Goal: Check status: Check status

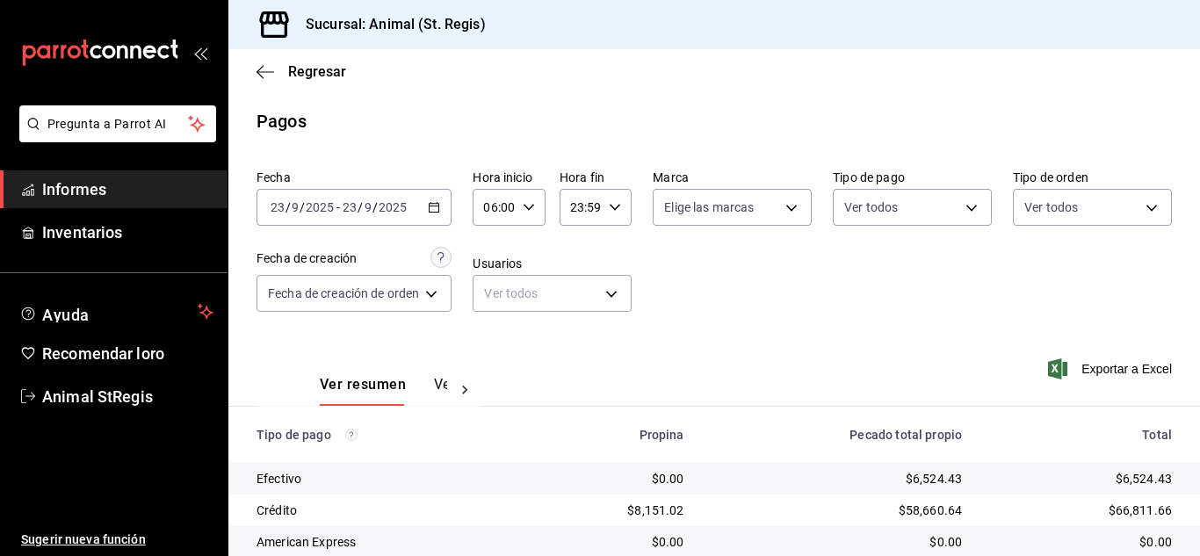
scroll to position [221, 0]
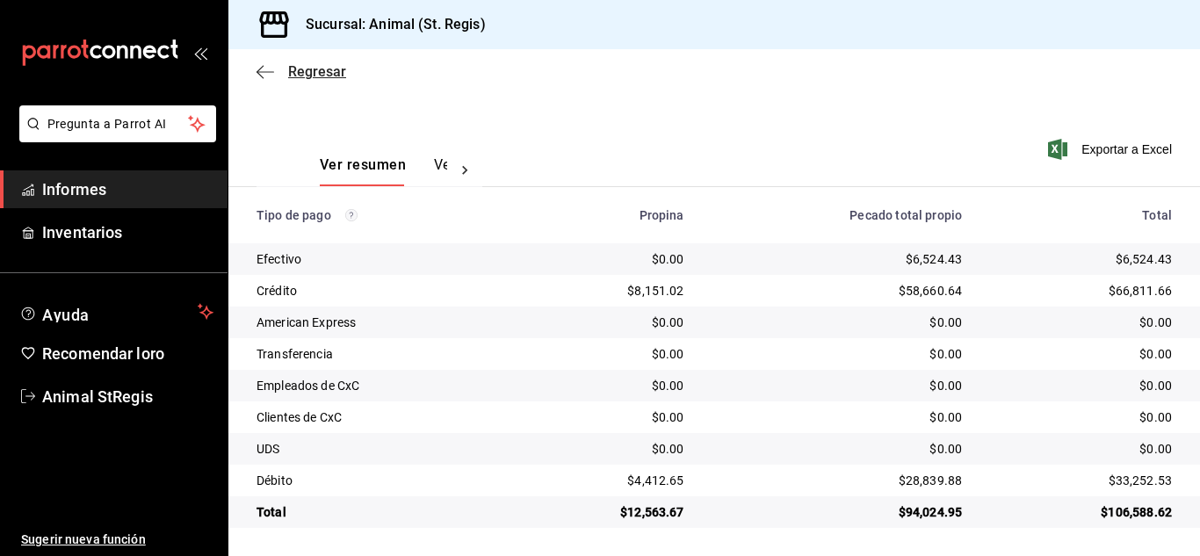
click at [319, 72] on font "Regresar" at bounding box center [317, 71] width 58 height 17
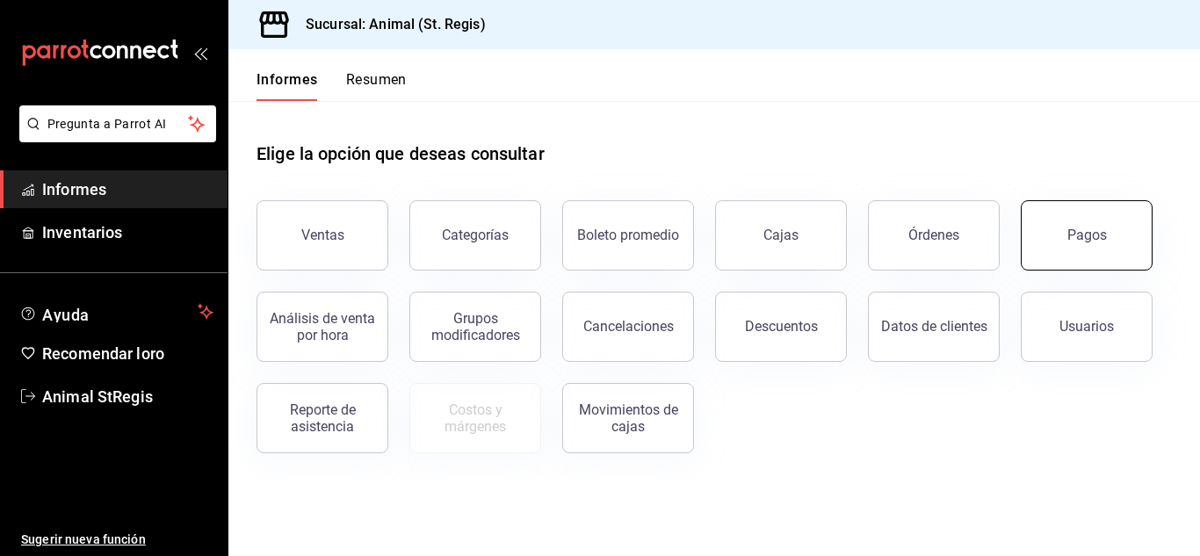
click at [1048, 230] on button "Pagos" at bounding box center [1087, 235] width 132 height 70
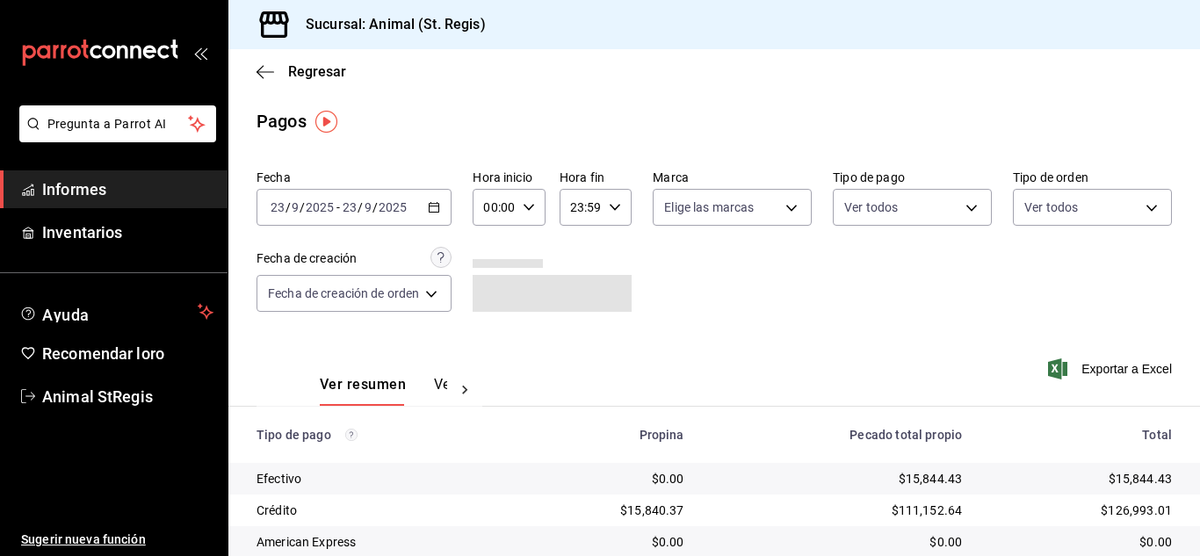
click at [533, 206] on \(Stroke\) "button" at bounding box center [529, 207] width 11 height 6
click at [489, 332] on font "02" at bounding box center [493, 337] width 14 height 14
type input "02:00"
click at [496, 357] on button "06" at bounding box center [493, 364] width 28 height 35
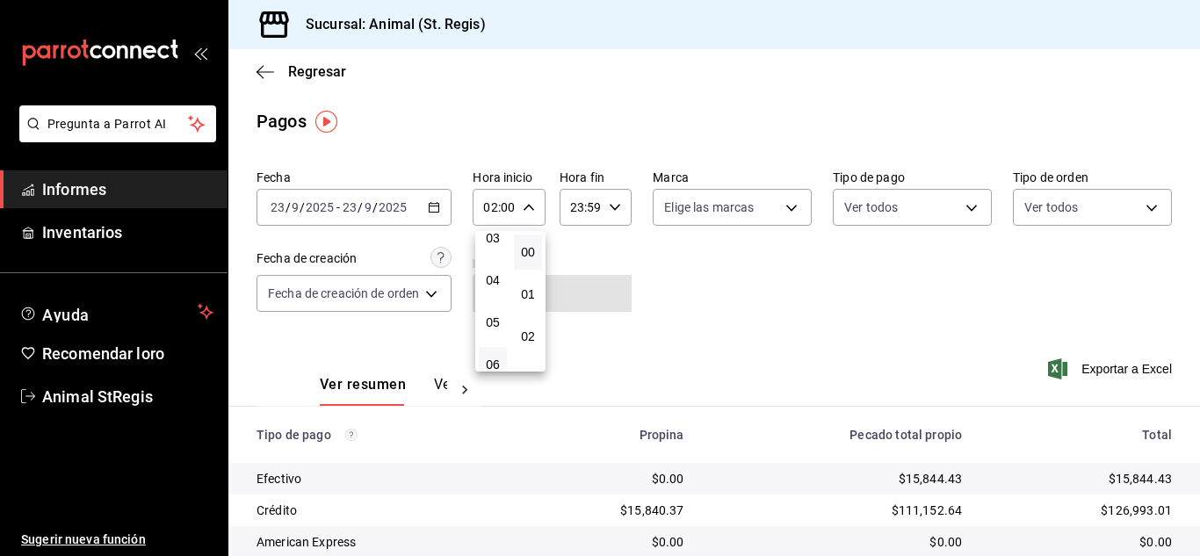
type input "06:00"
drag, startPoint x: 1193, startPoint y: 310, endPoint x: 1200, endPoint y: 508, distance: 197.8
click at [1200, 508] on div at bounding box center [600, 278] width 1200 height 556
click at [983, 362] on div "Ver resumen Ver pagos Exportar a Excel" at bounding box center [714, 380] width 972 height 94
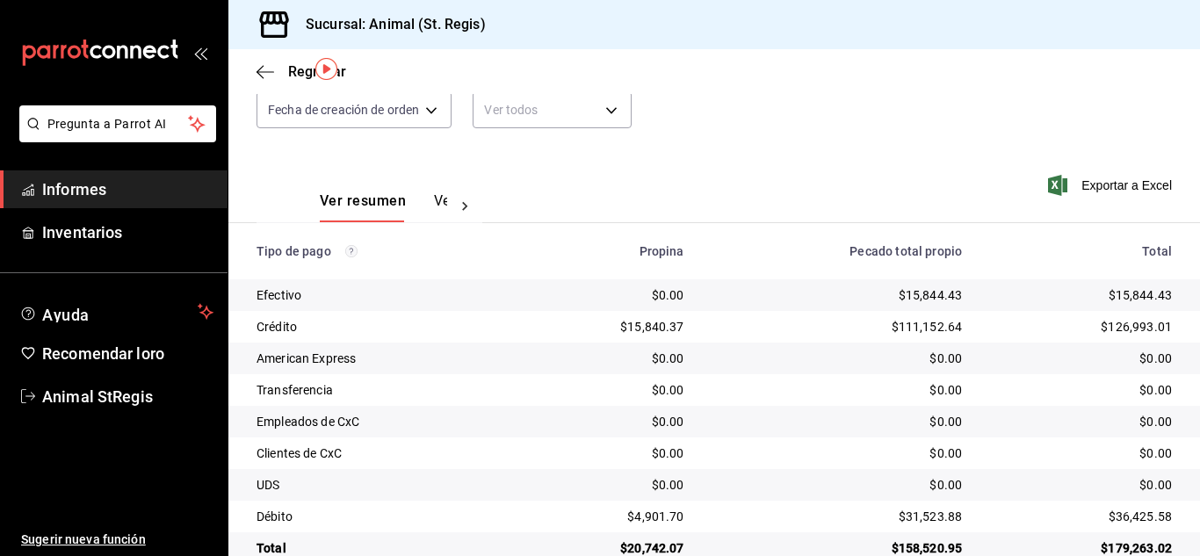
scroll to position [221, 0]
